Goal: Information Seeking & Learning: Learn about a topic

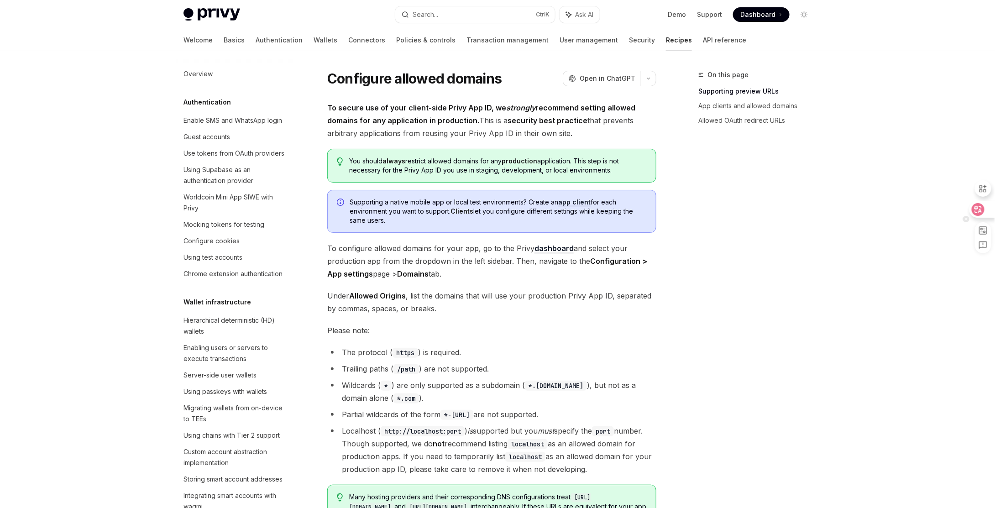
click at [989, 206] on div at bounding box center [981, 209] width 25 height 16
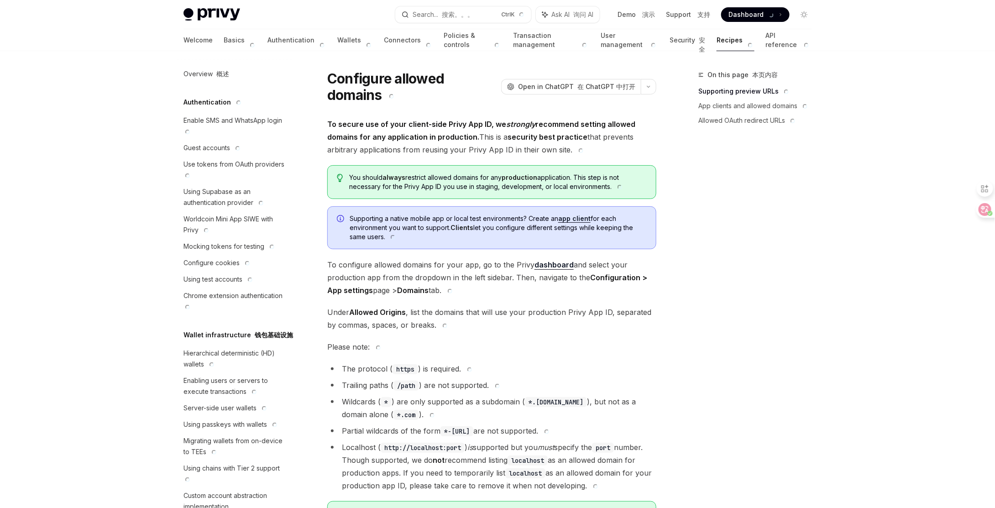
type textarea "*"
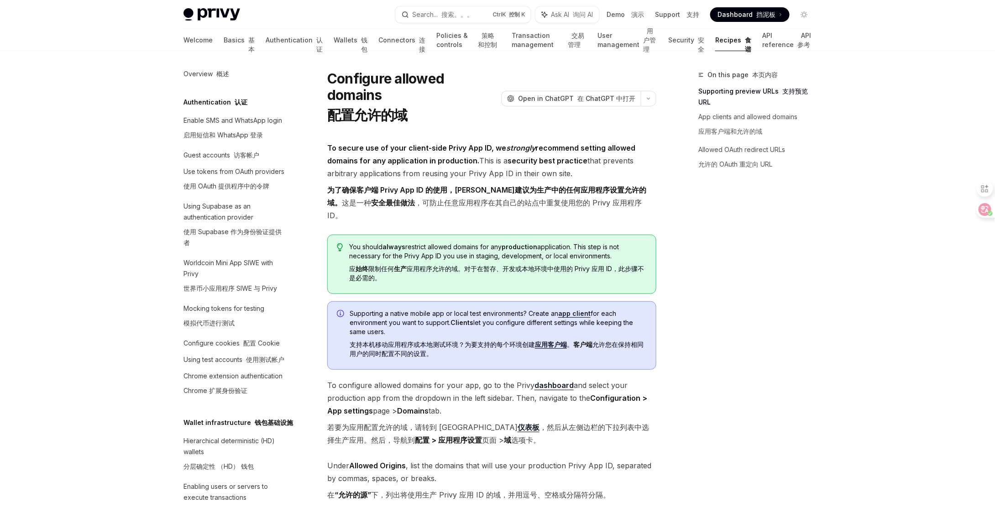
click at [504, 435] on strong "域" at bounding box center [507, 439] width 7 height 9
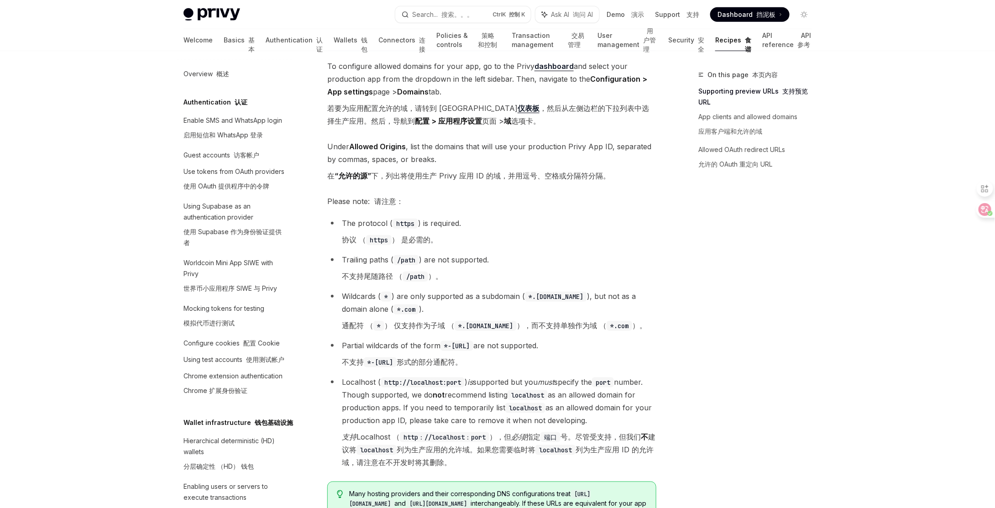
scroll to position [319, 0]
drag, startPoint x: 331, startPoint y: 229, endPoint x: 521, endPoint y: 432, distance: 277.9
copy ul "The protocol ( https ) is required. 协议 （ https ） 是必需的。 Trailing paths ( /path )…"
click at [521, 432] on font "支持 Localhost （ http：//localhost：port ），但 必须 指定 端口 号。尽管受支持，但我们 不 建议将 localhost 列…" at bounding box center [499, 449] width 314 height 38
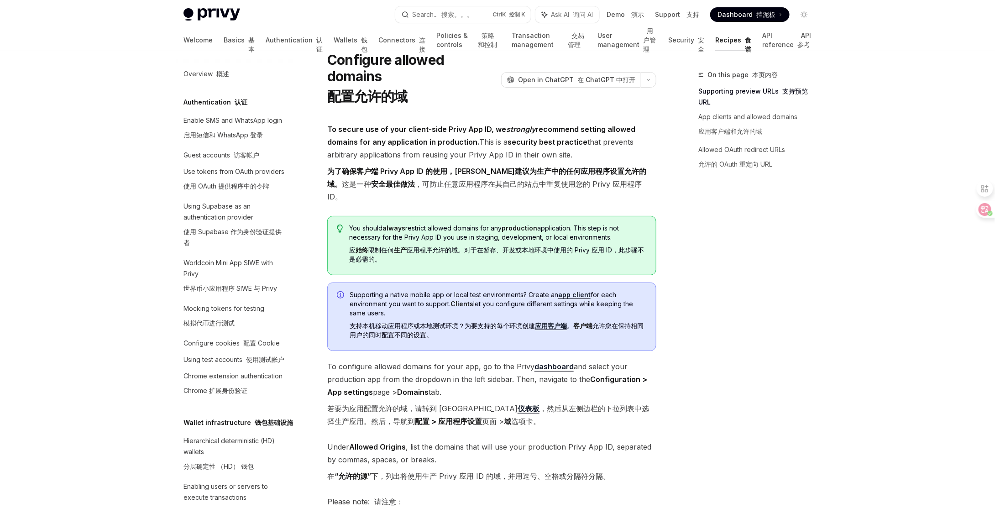
scroll to position [0, 0]
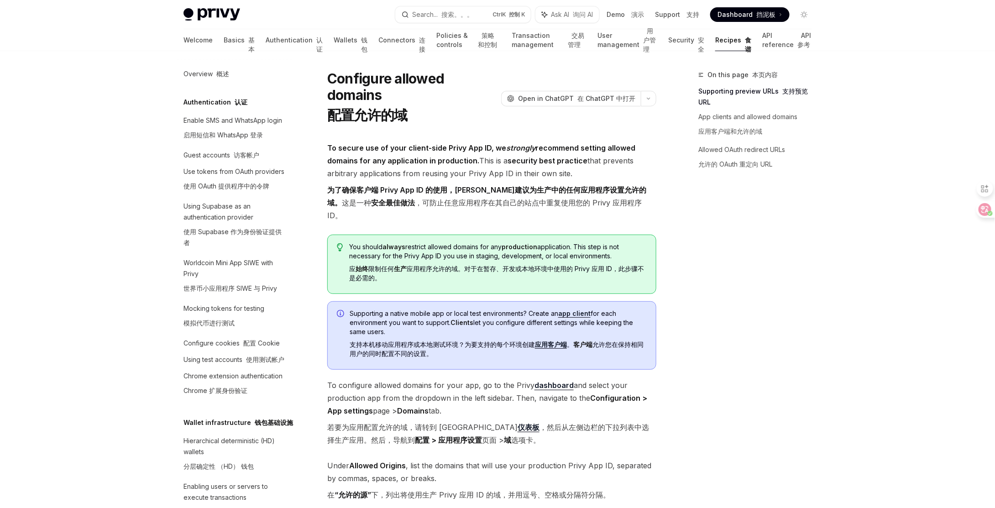
click at [558, 340] on link "应用客户端" at bounding box center [551, 344] width 32 height 8
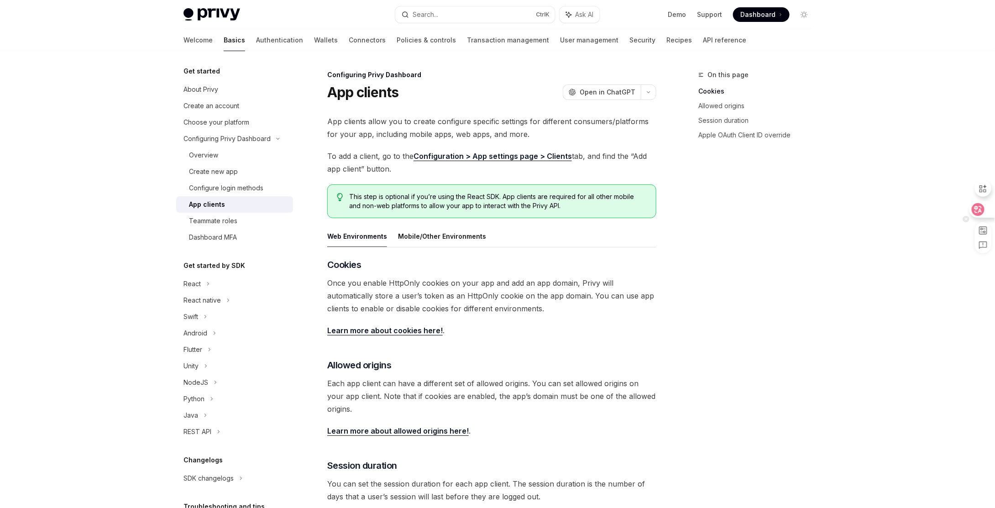
click at [980, 206] on icon at bounding box center [978, 209] width 8 height 7
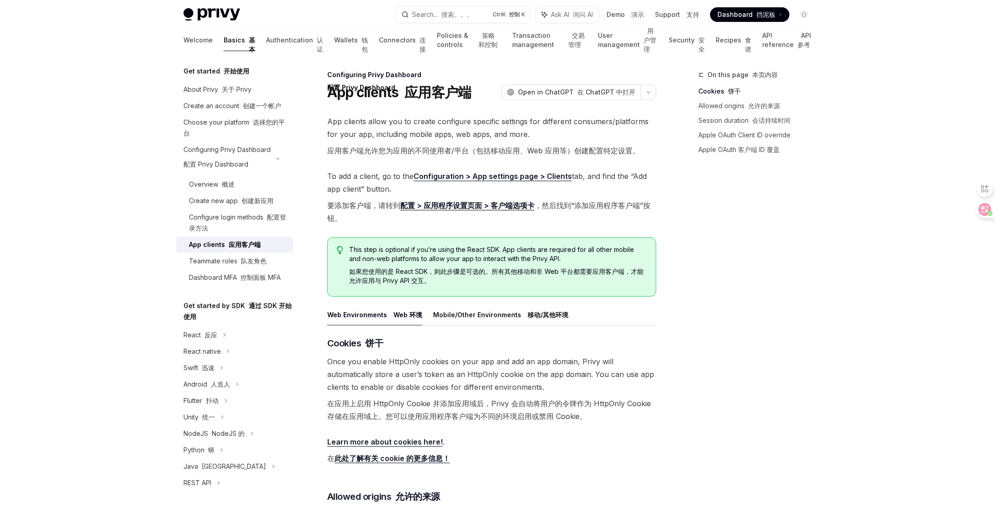
click at [552, 177] on link "Configuration > App settings page > Clients" at bounding box center [492, 177] width 158 height 10
click at [612, 42] on link "User management 用户管理" at bounding box center [628, 40] width 60 height 22
type textarea "*"
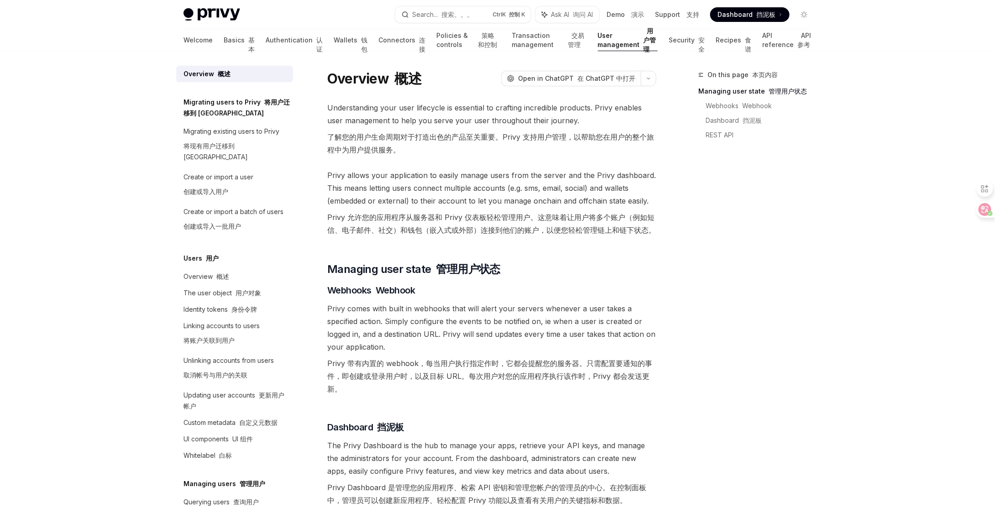
click at [752, 13] on font at bounding box center [754, 14] width 4 height 8
click at [975, 208] on icon at bounding box center [978, 209] width 8 height 7
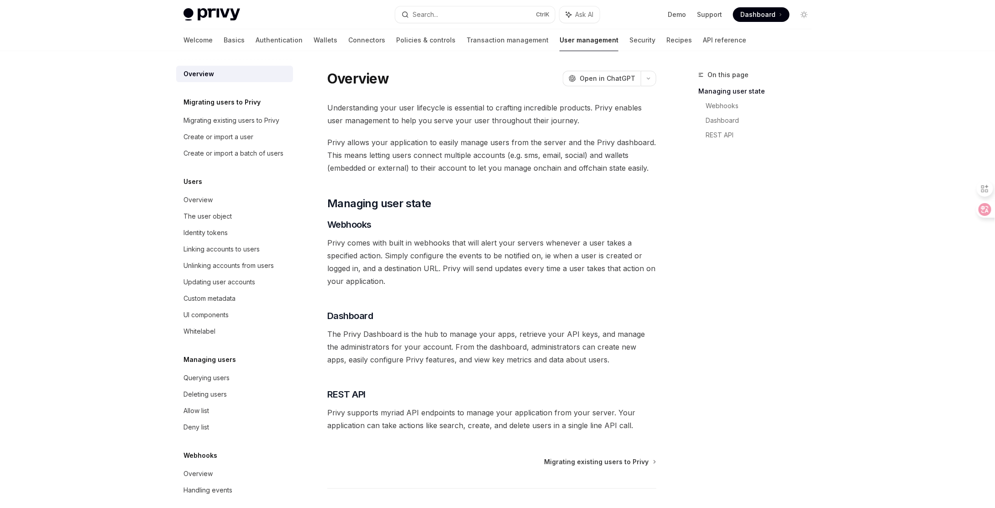
click at [754, 13] on span "Dashboard" at bounding box center [757, 14] width 35 height 9
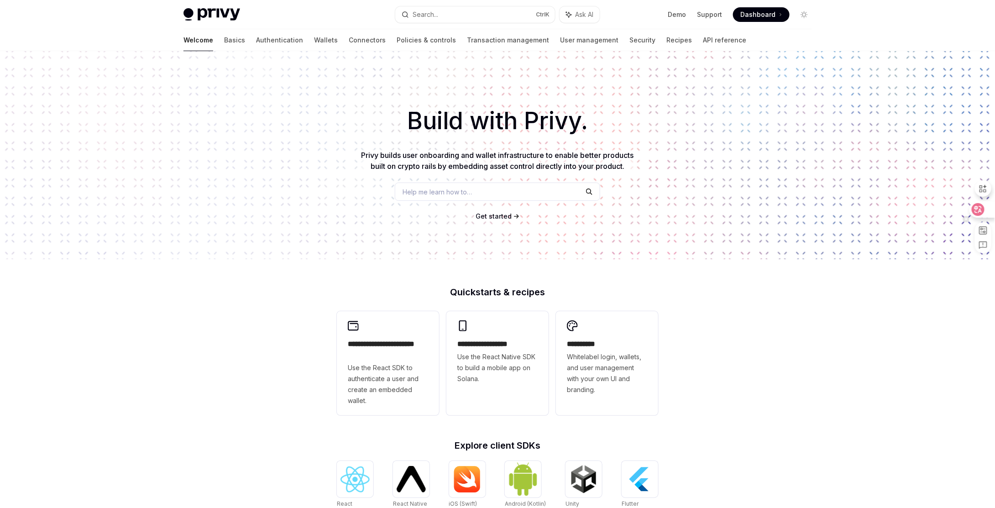
click at [966, 211] on icon at bounding box center [966, 209] width 6 height 6
click at [985, 214] on div at bounding box center [981, 209] width 25 height 16
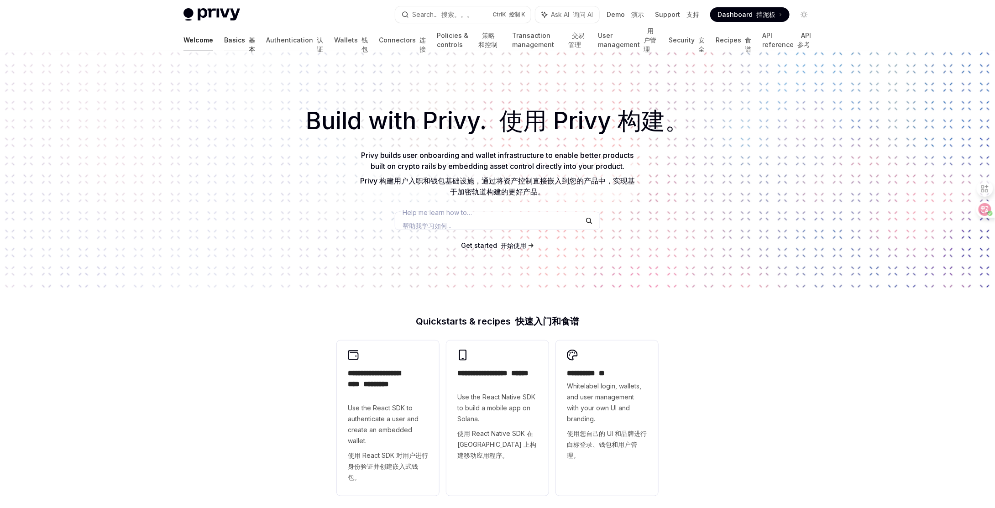
click at [224, 44] on link "Basics 基本" at bounding box center [239, 40] width 31 height 22
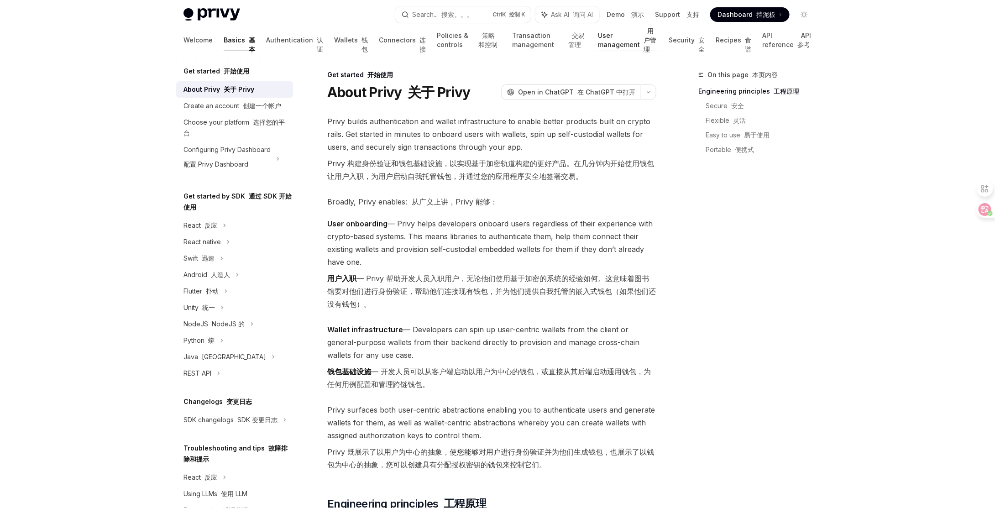
click at [644, 42] on font "用户管理" at bounding box center [650, 40] width 13 height 26
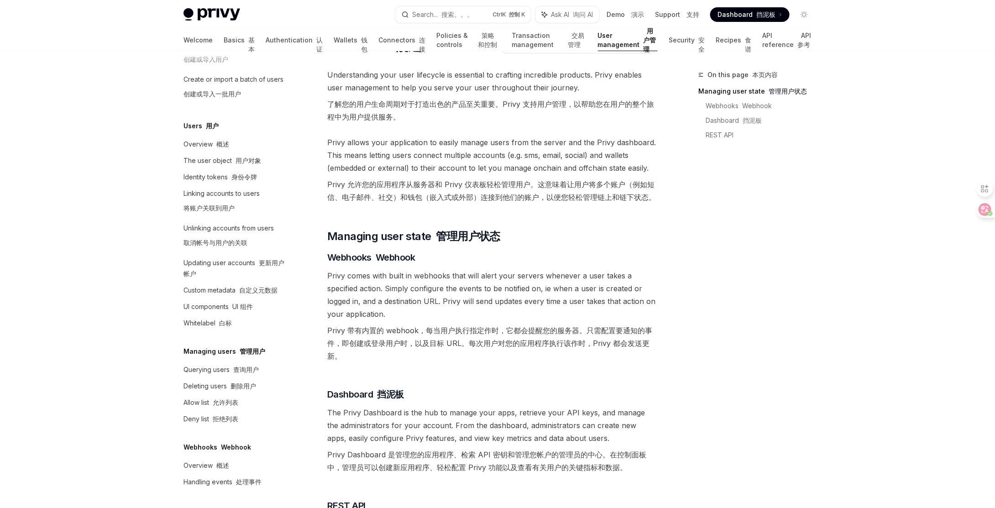
scroll to position [46, 0]
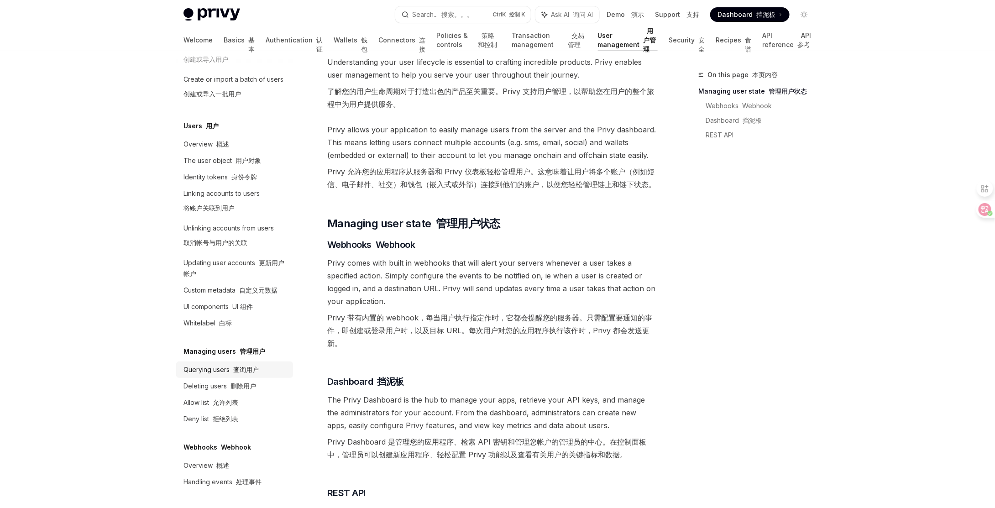
click at [249, 373] on font "查询用户" at bounding box center [246, 369] width 26 height 8
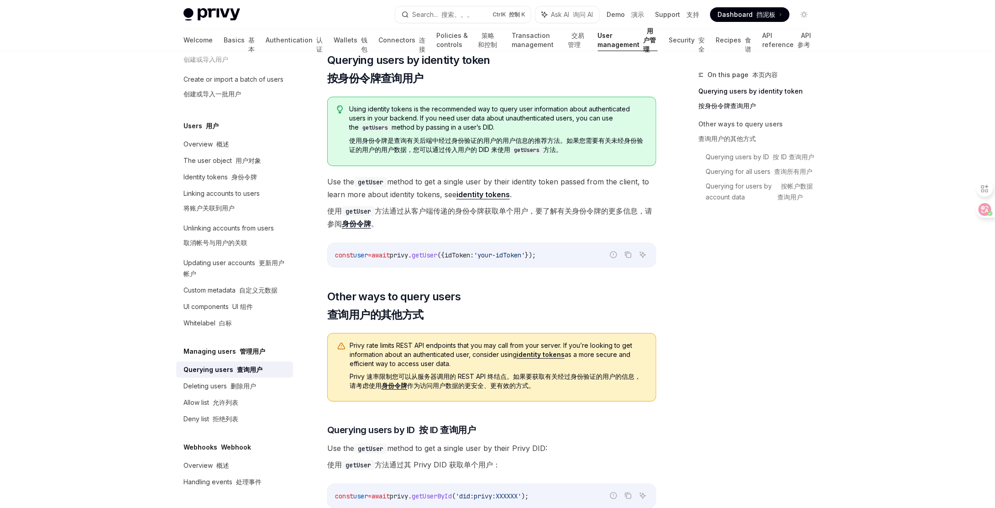
scroll to position [228, 0]
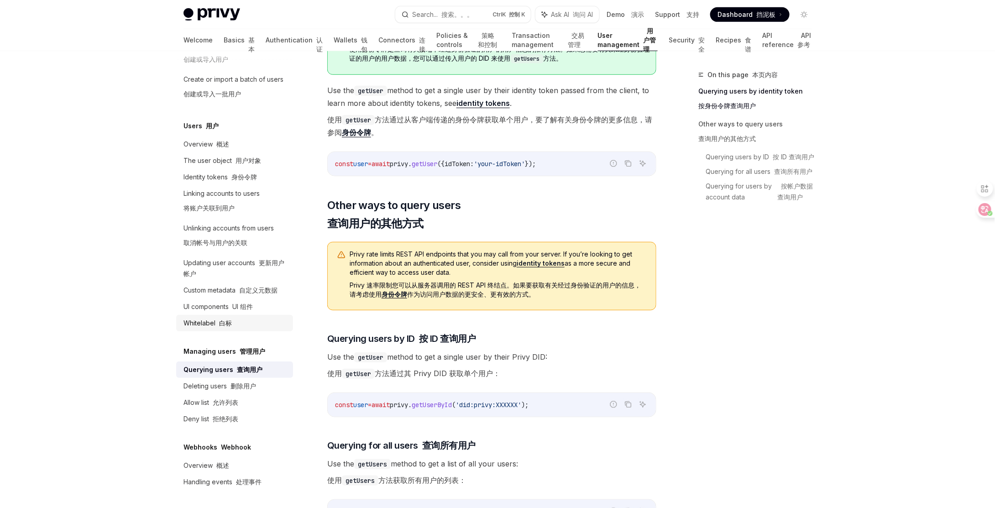
click at [222, 328] on div "Whitelabel 白标" at bounding box center [207, 323] width 48 height 11
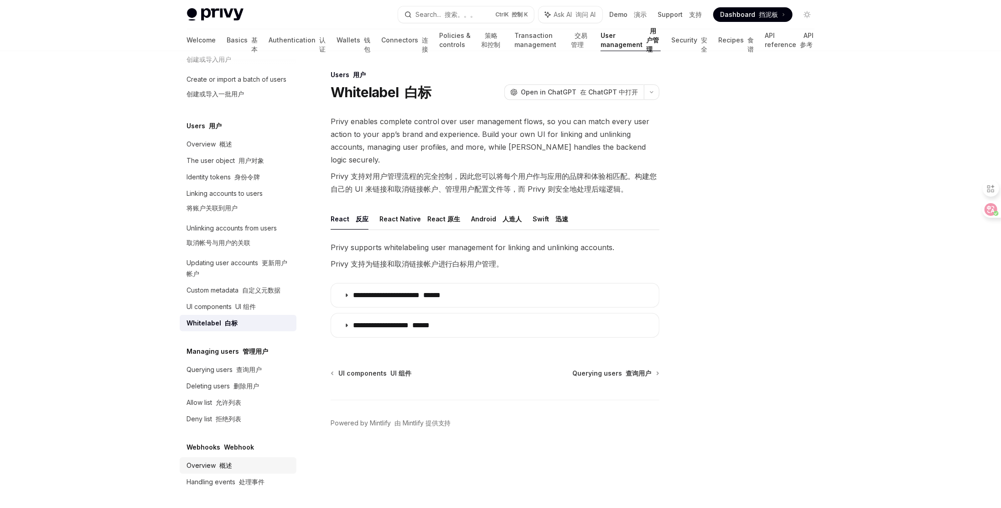
click at [241, 471] on link "Overview 概述" at bounding box center [238, 465] width 117 height 16
type textarea "*"
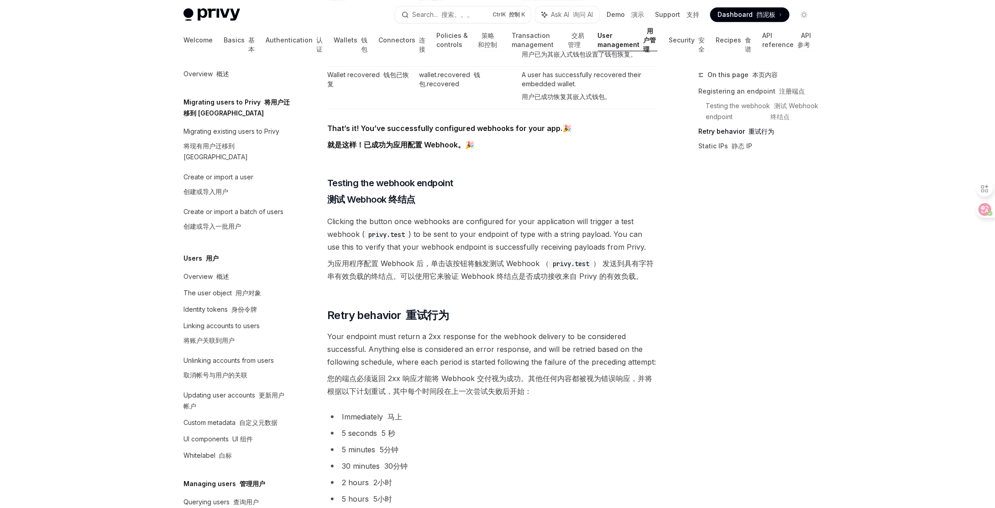
scroll to position [1176, 0]
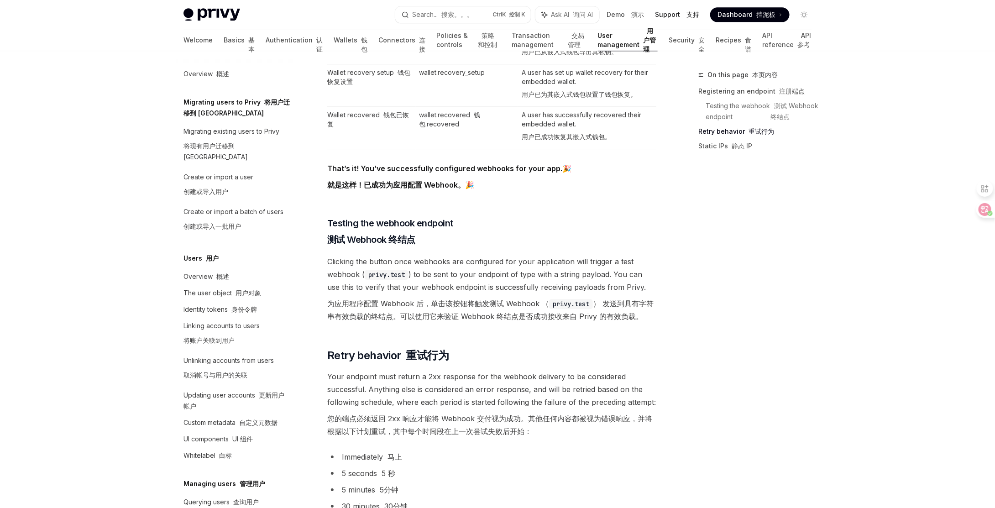
click at [664, 17] on link "Support 支持" at bounding box center [677, 14] width 44 height 9
